Goal: Communication & Community: Connect with others

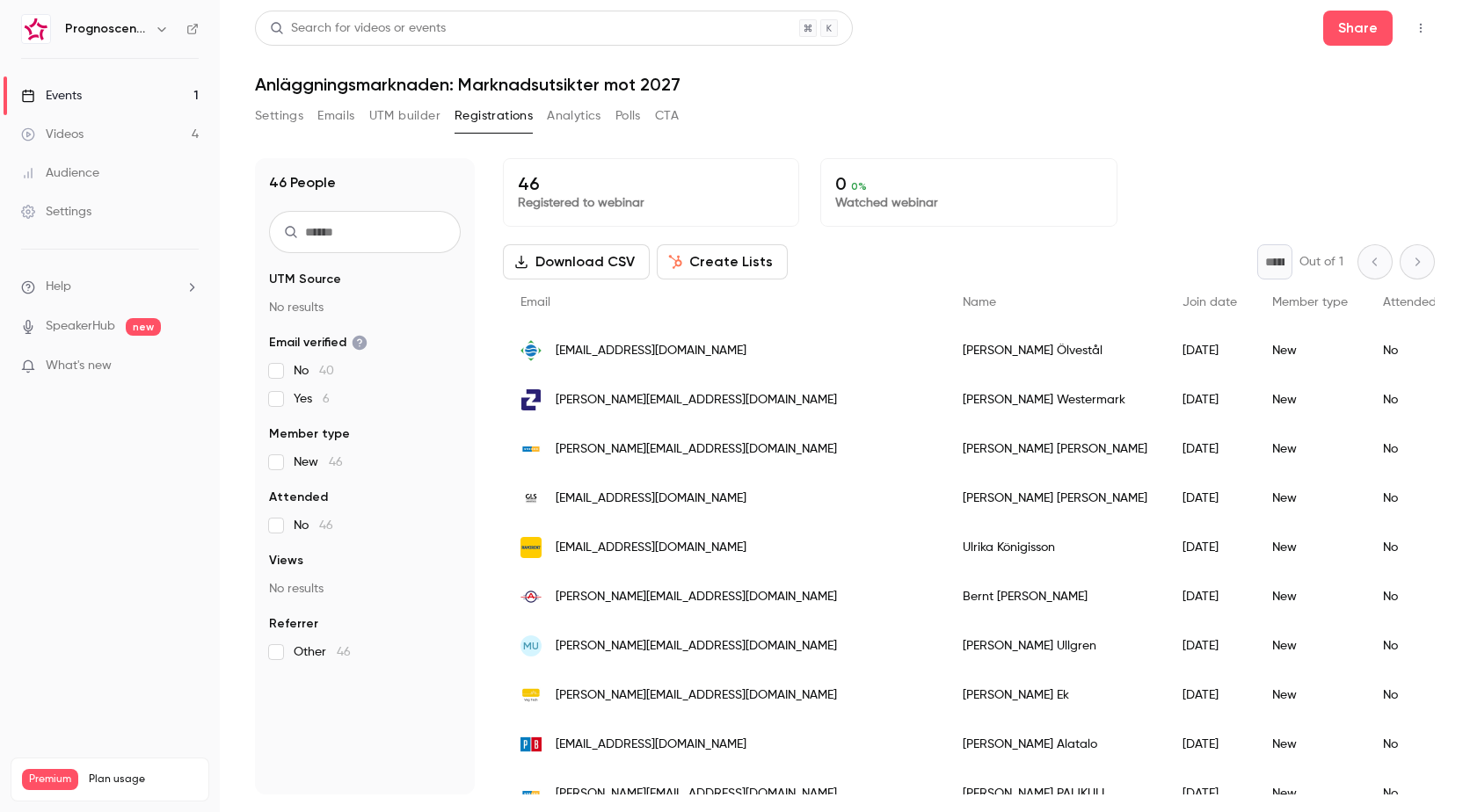
scroll to position [88, 0]
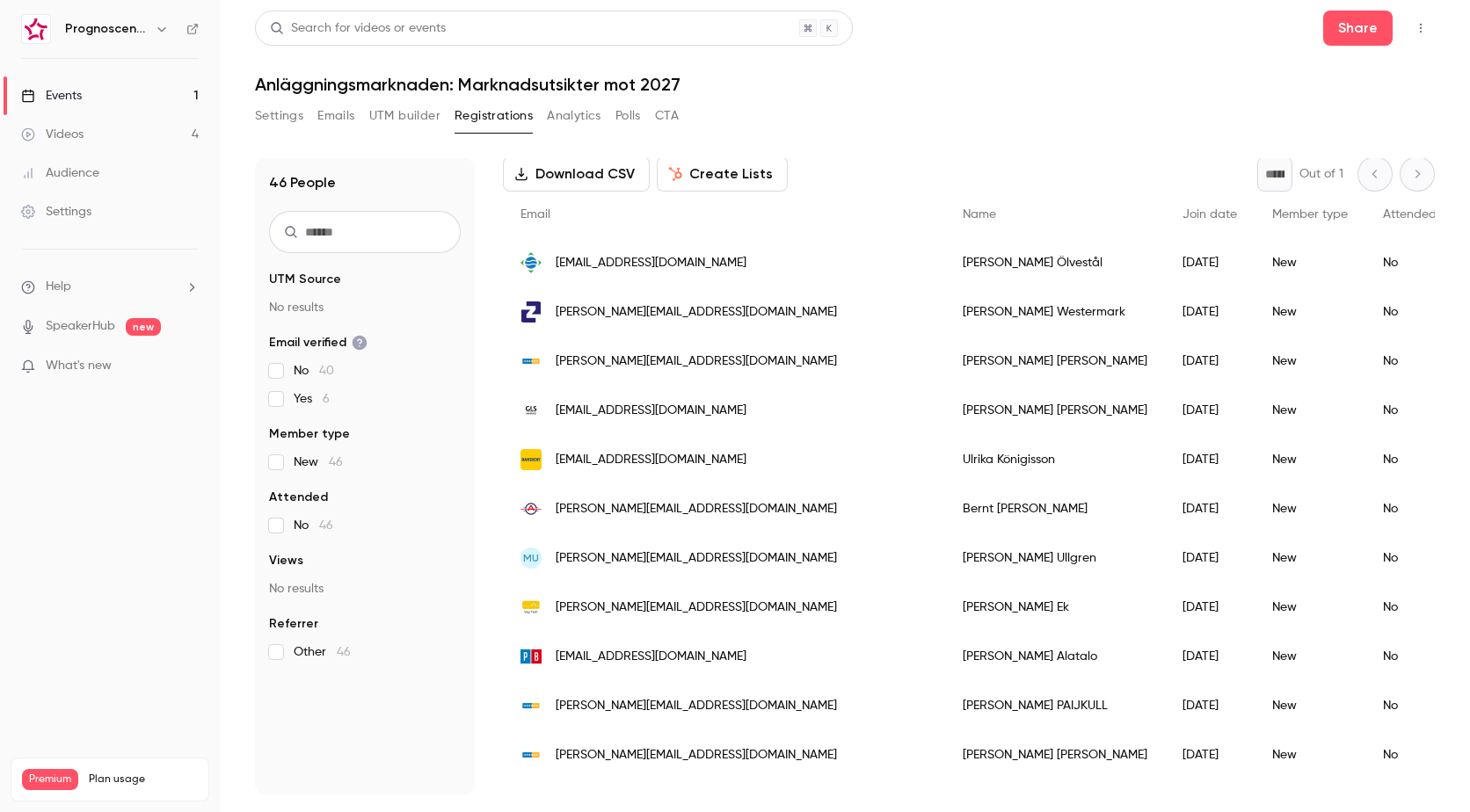
click at [669, 276] on div "[EMAIL_ADDRESS][DOMAIN_NAME]" at bounding box center [724, 263] width 442 height 50
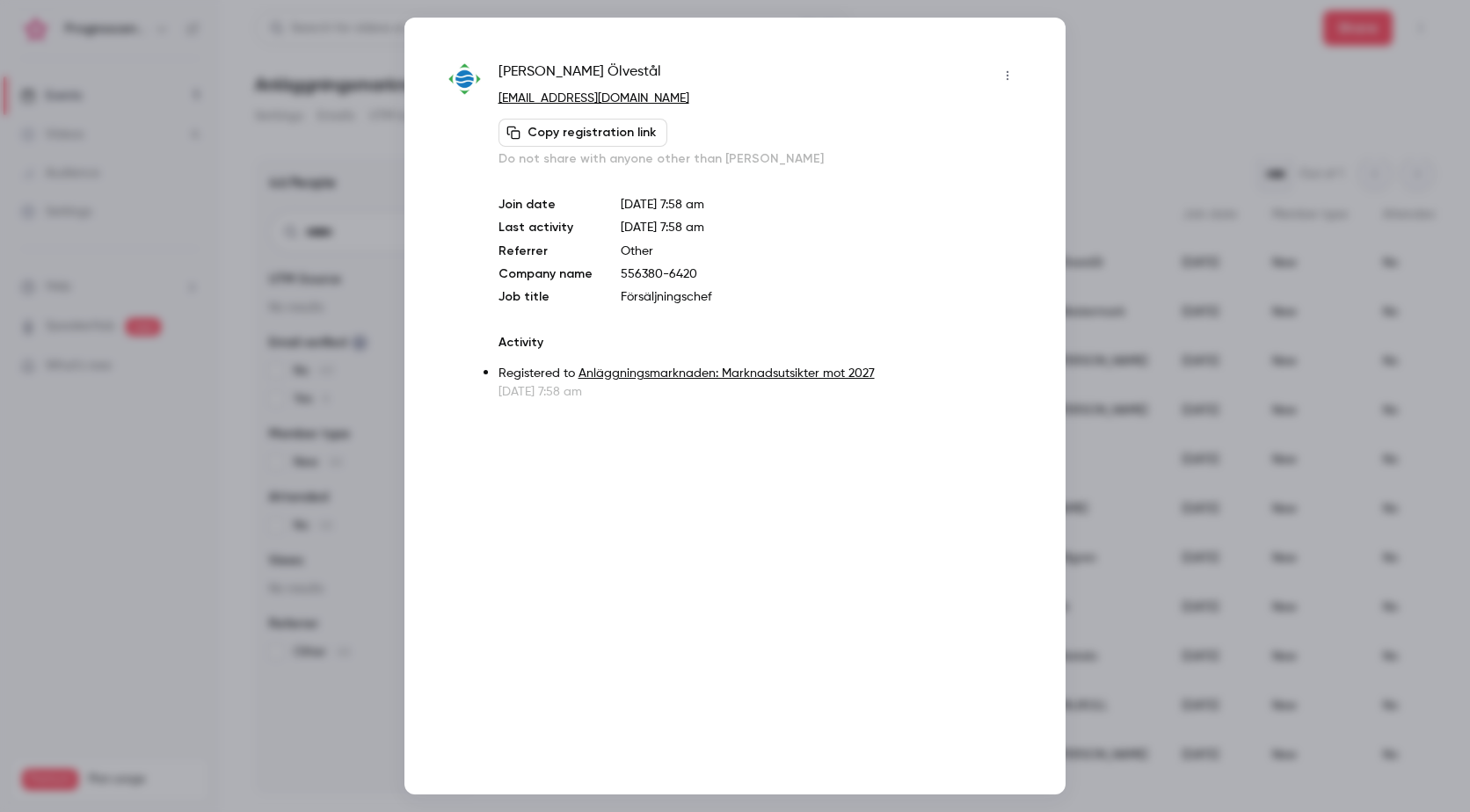
click at [1098, 225] on div at bounding box center [735, 406] width 1470 height 812
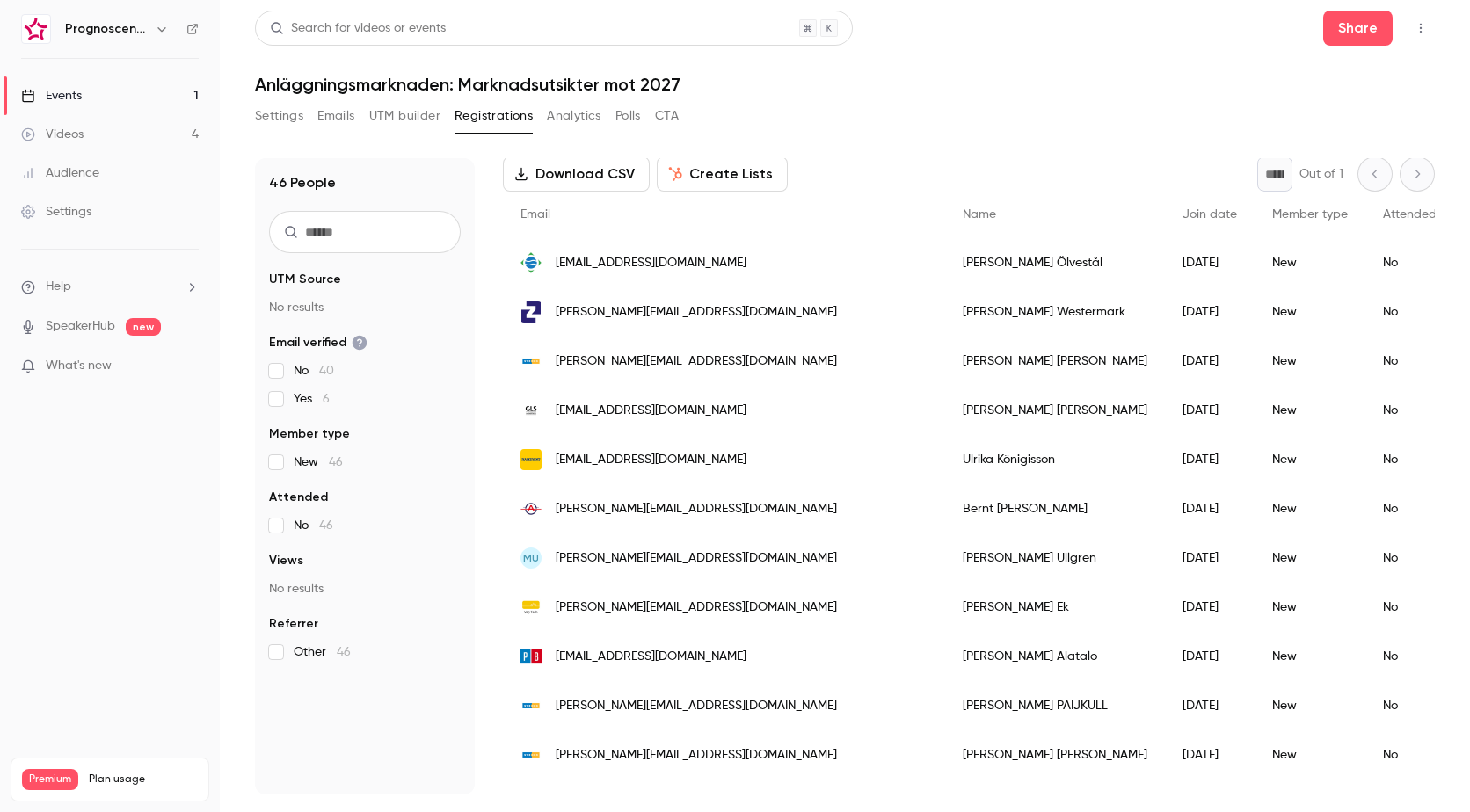
click at [648, 314] on span "[PERSON_NAME][EMAIL_ADDRESS][DOMAIN_NAME]" at bounding box center [696, 312] width 282 height 19
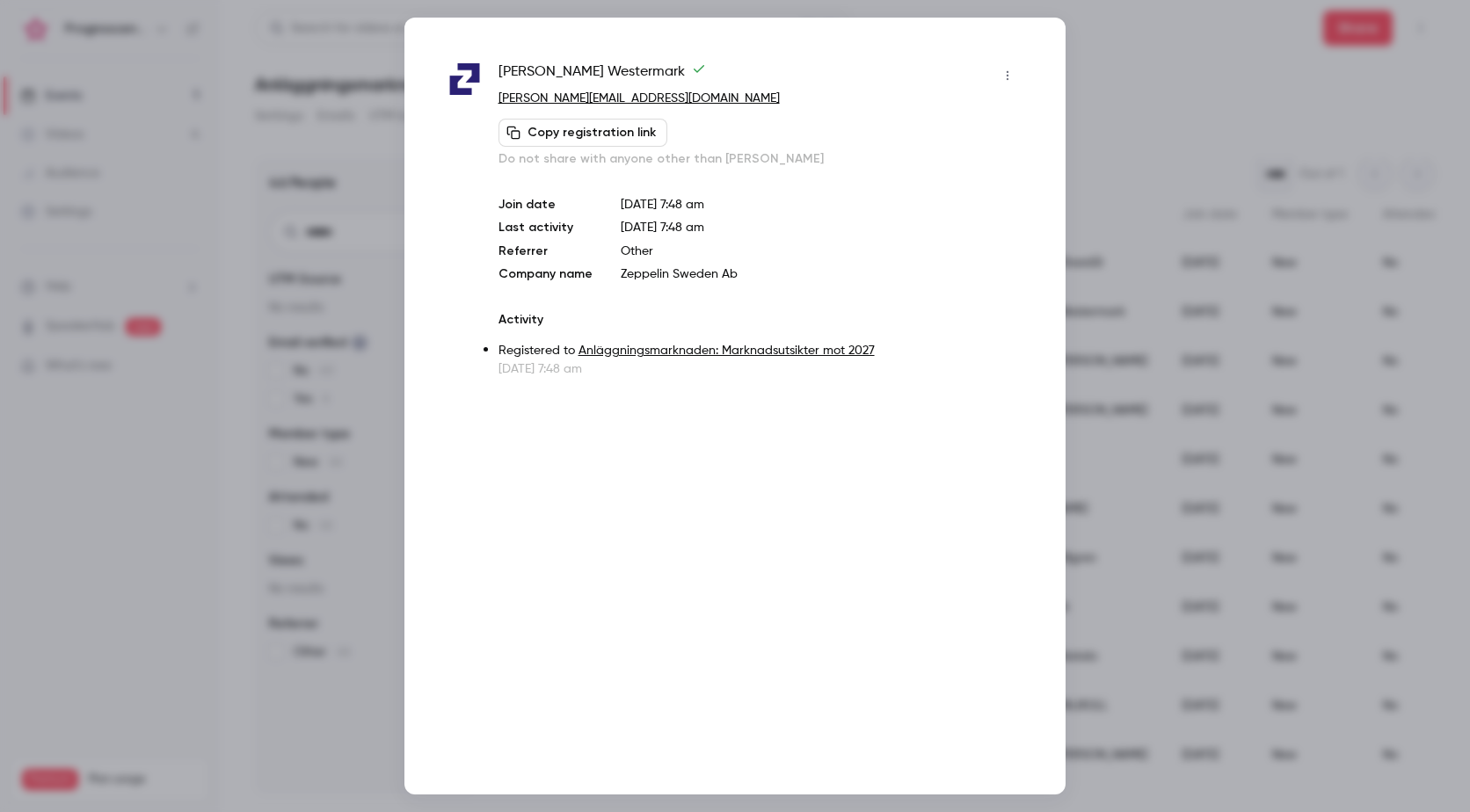
click at [1105, 340] on div at bounding box center [735, 406] width 1470 height 812
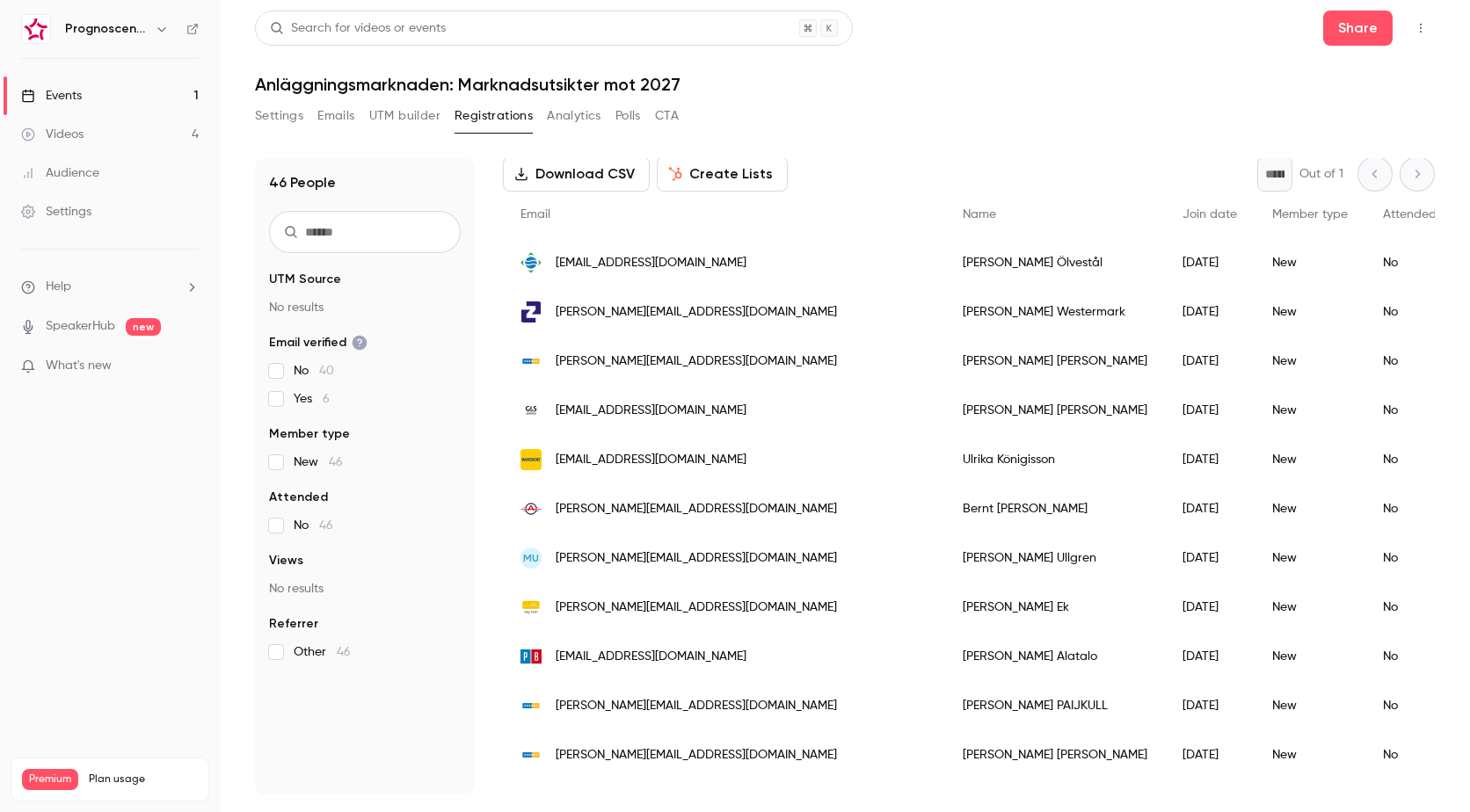
click at [666, 321] on span "[PERSON_NAME][EMAIL_ADDRESS][DOMAIN_NAME]" at bounding box center [696, 312] width 282 height 19
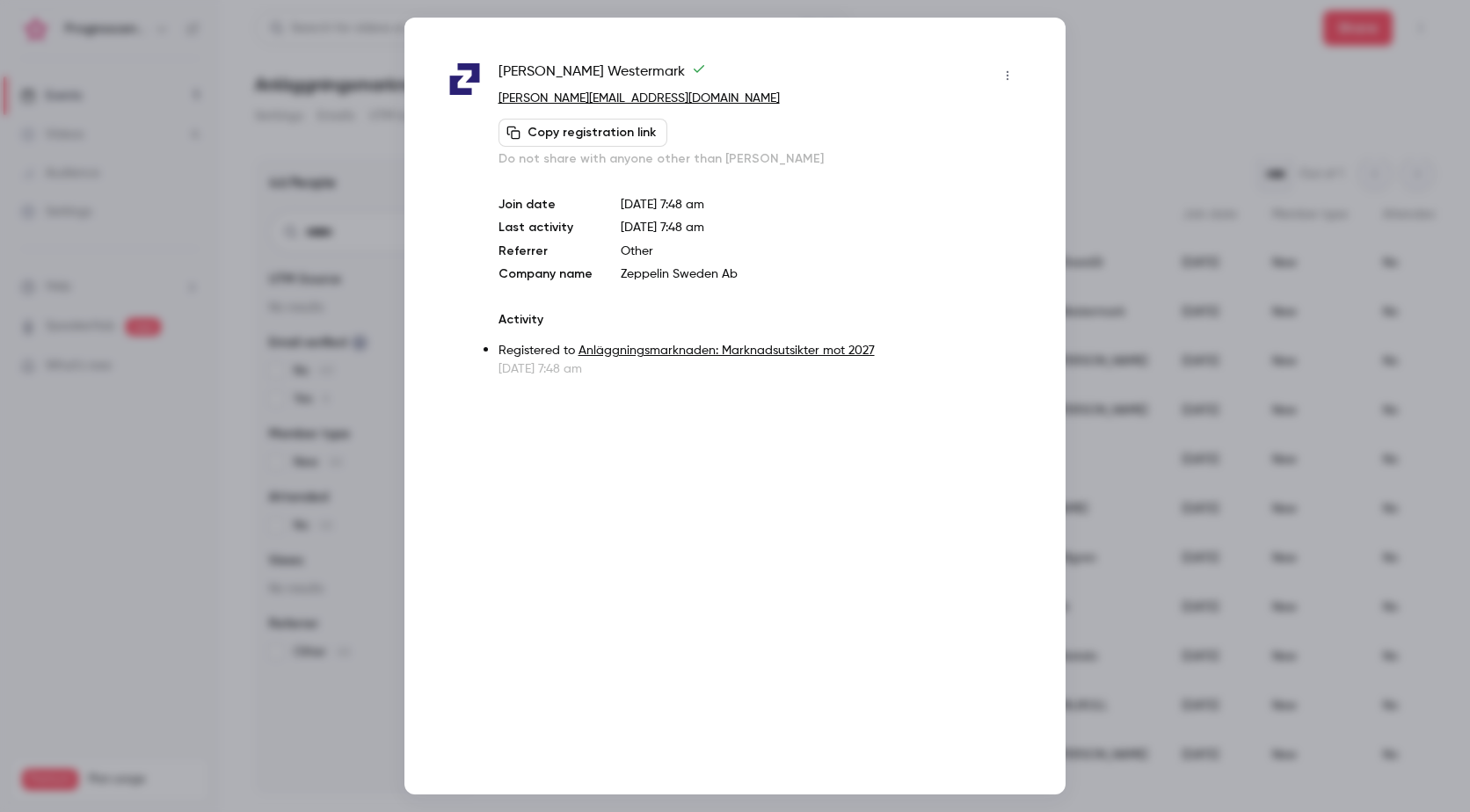
click at [1097, 172] on div at bounding box center [735, 406] width 1470 height 812
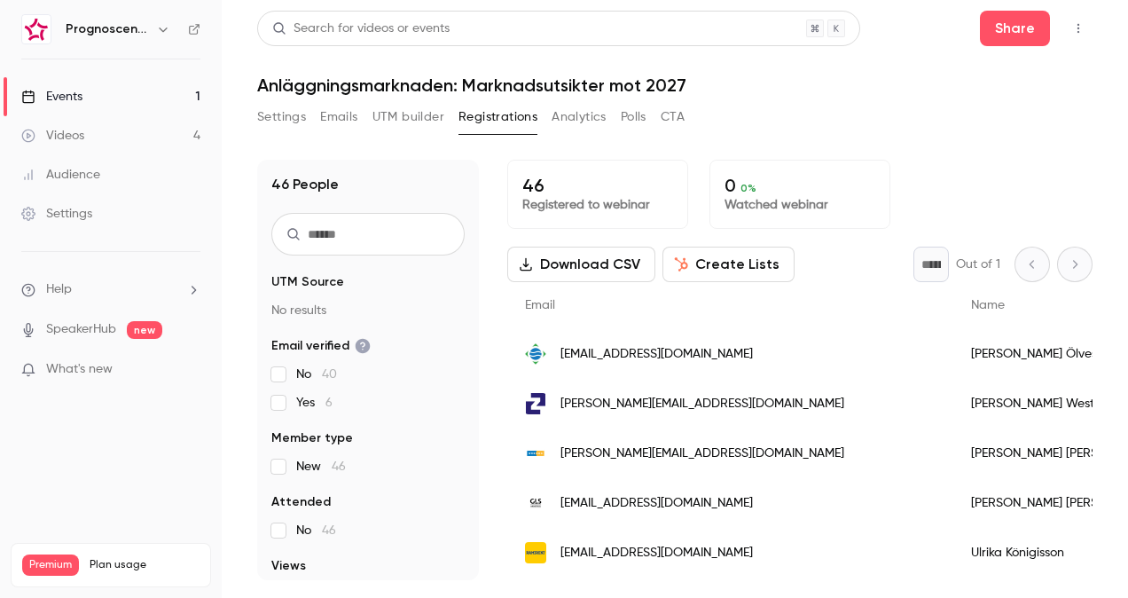
scroll to position [266, 0]
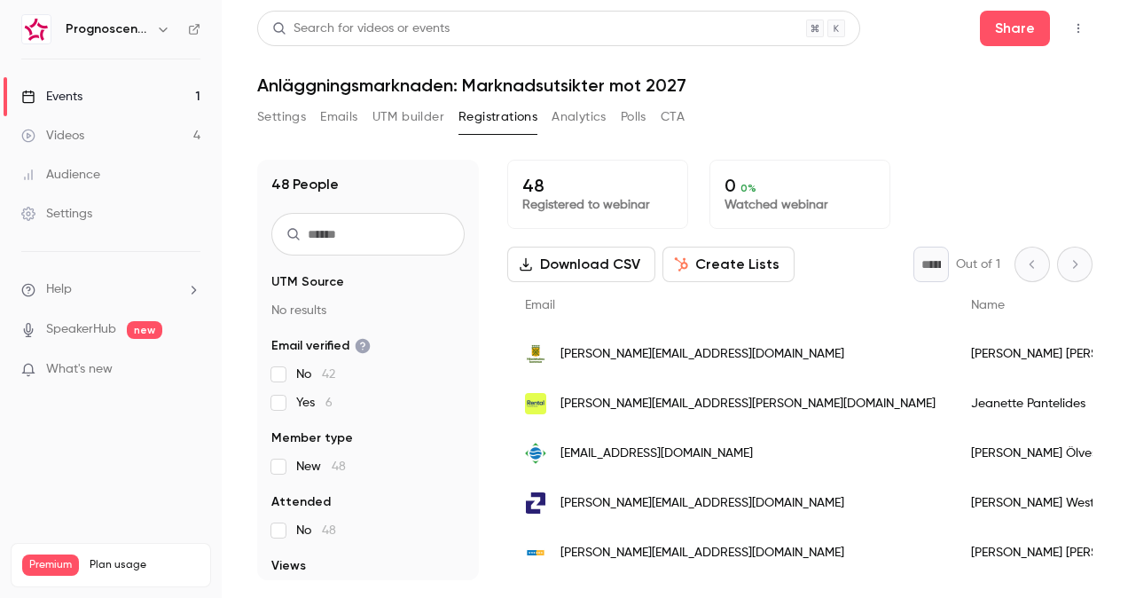
click at [611, 339] on div "[PERSON_NAME][EMAIL_ADDRESS][DOMAIN_NAME]" at bounding box center [730, 354] width 446 height 50
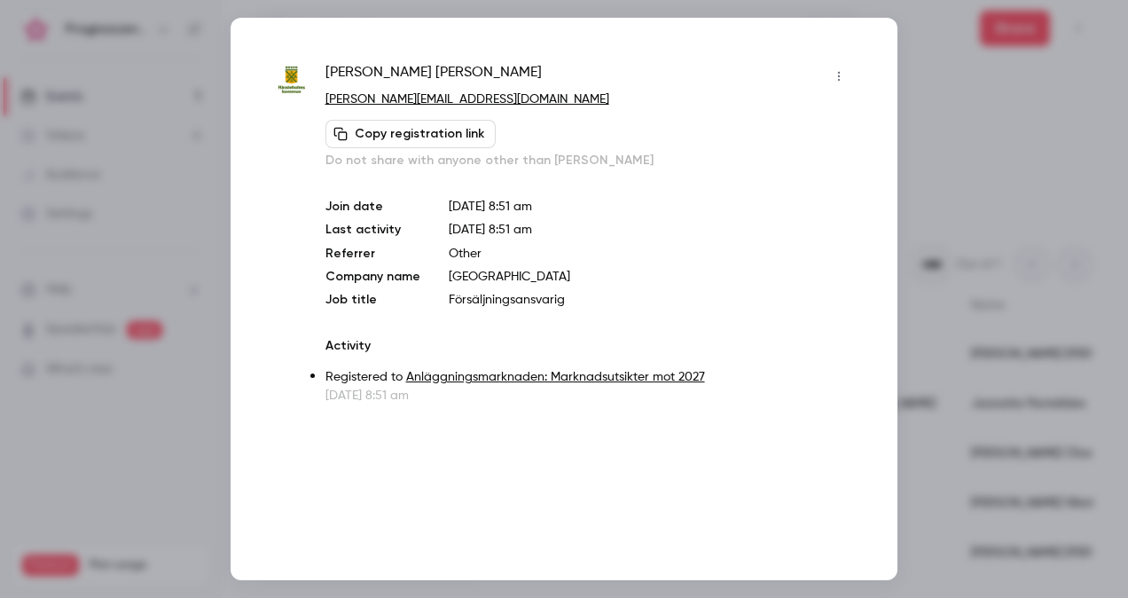
click at [880, 167] on div "Magdalena Svensson magdalena.svensson@hassleholm.se Copy registration link Do n…" at bounding box center [564, 299] width 667 height 562
click at [903, 164] on div at bounding box center [564, 299] width 1128 height 598
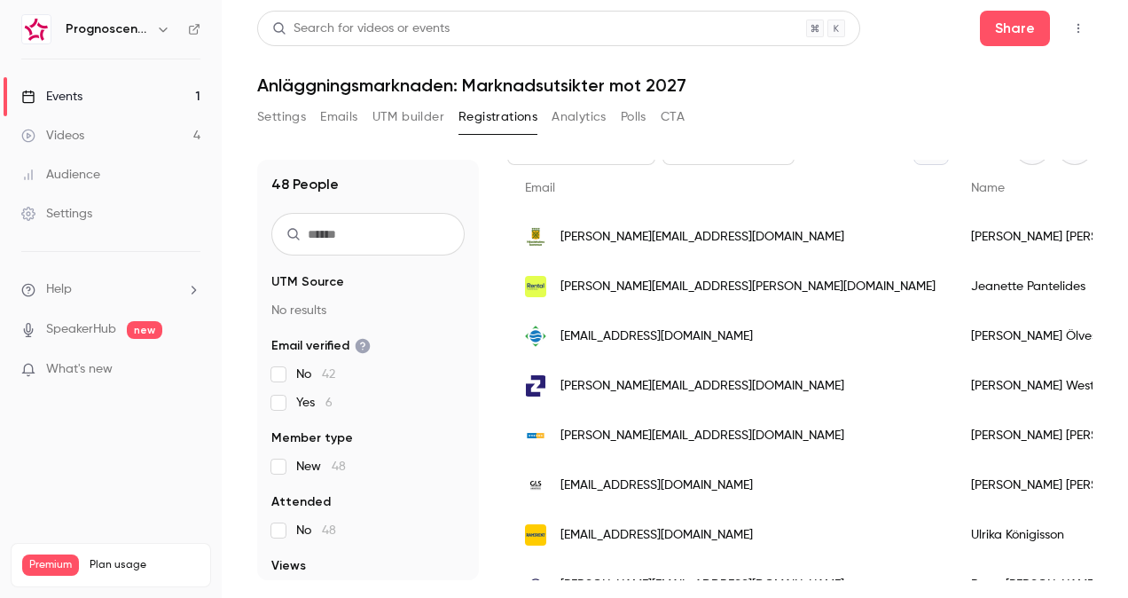
scroll to position [177, 0]
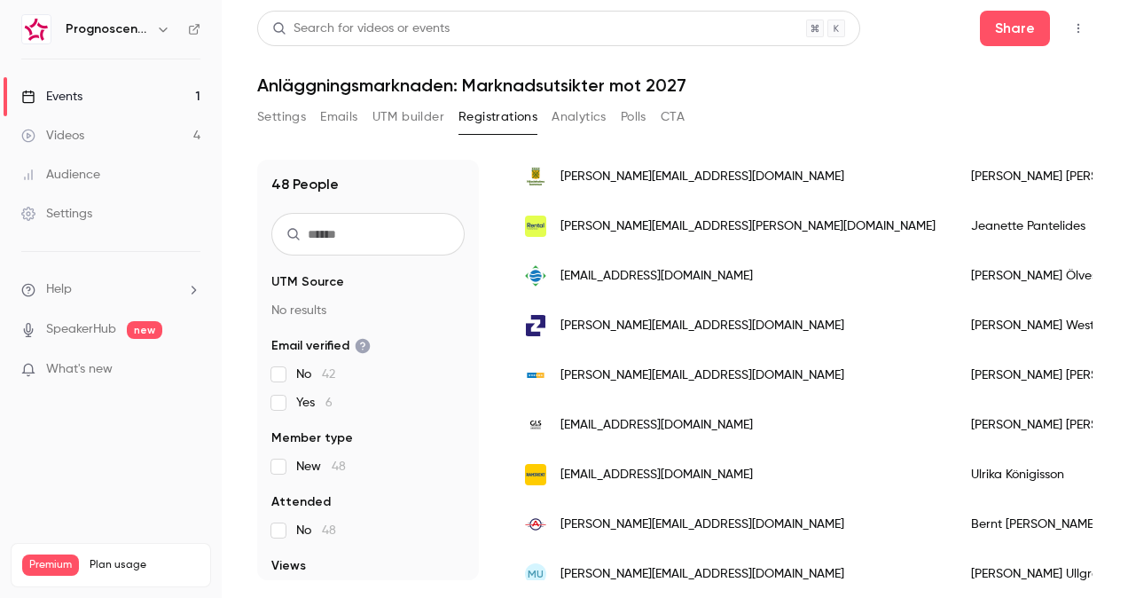
click at [630, 236] on div "[PERSON_NAME][EMAIL_ADDRESS][PERSON_NAME][DOMAIN_NAME]" at bounding box center [730, 226] width 446 height 50
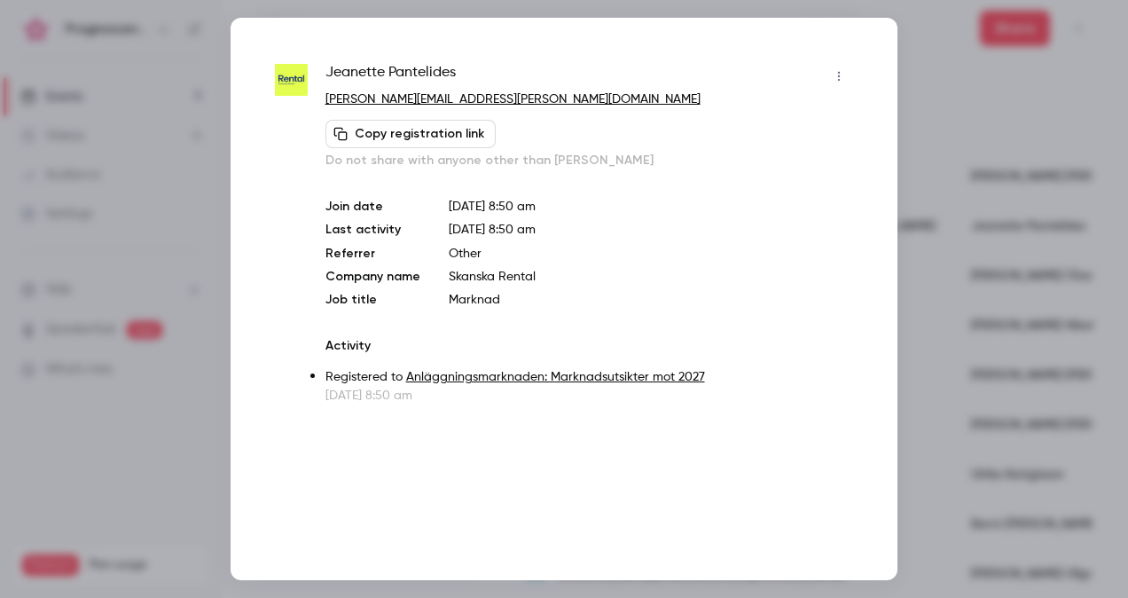
click at [122, 340] on div at bounding box center [564, 299] width 1128 height 598
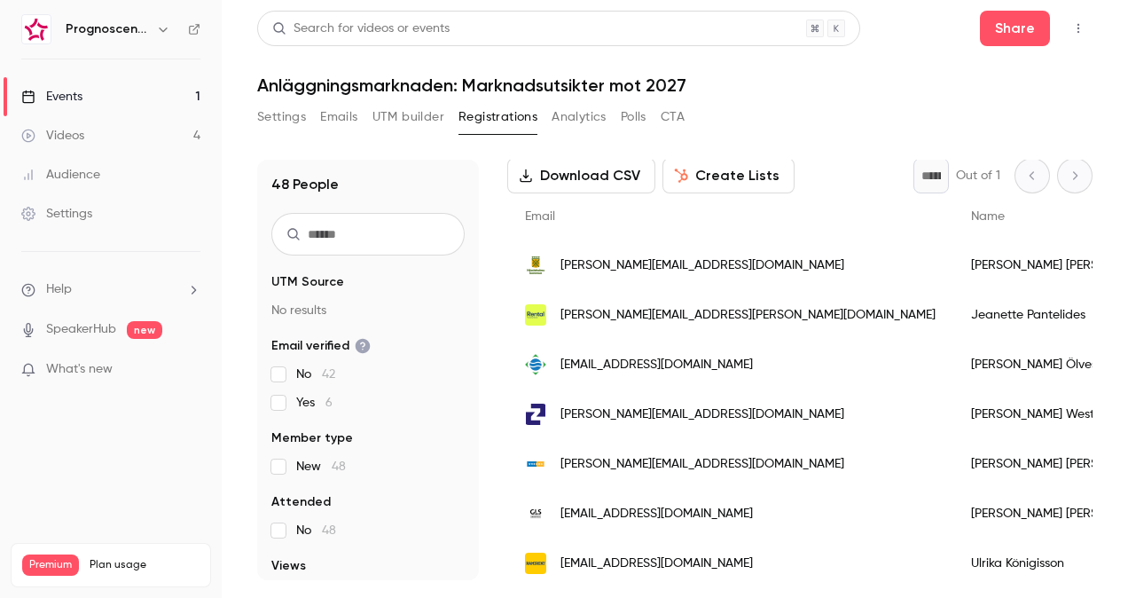
scroll to position [177, 0]
